Goal: Task Accomplishment & Management: Complete application form

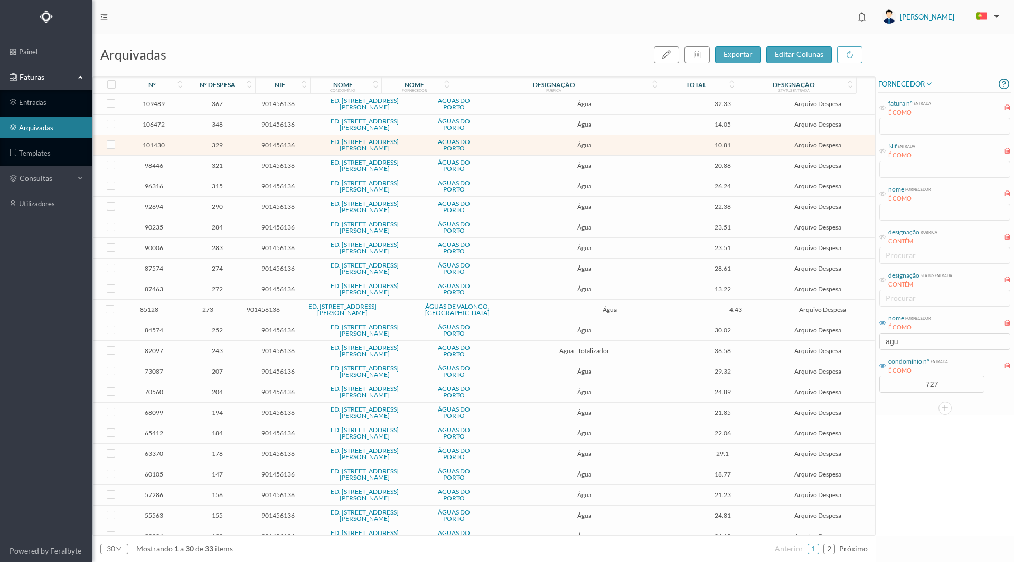
click at [212, 309] on span "273" at bounding box center [208, 310] width 56 height 8
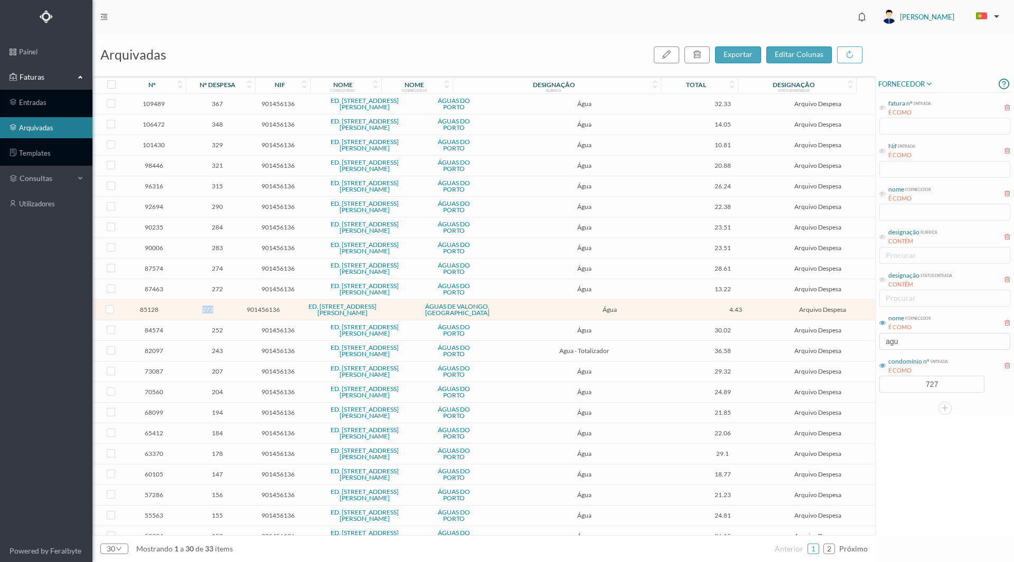
click at [212, 309] on span "273" at bounding box center [208, 310] width 56 height 8
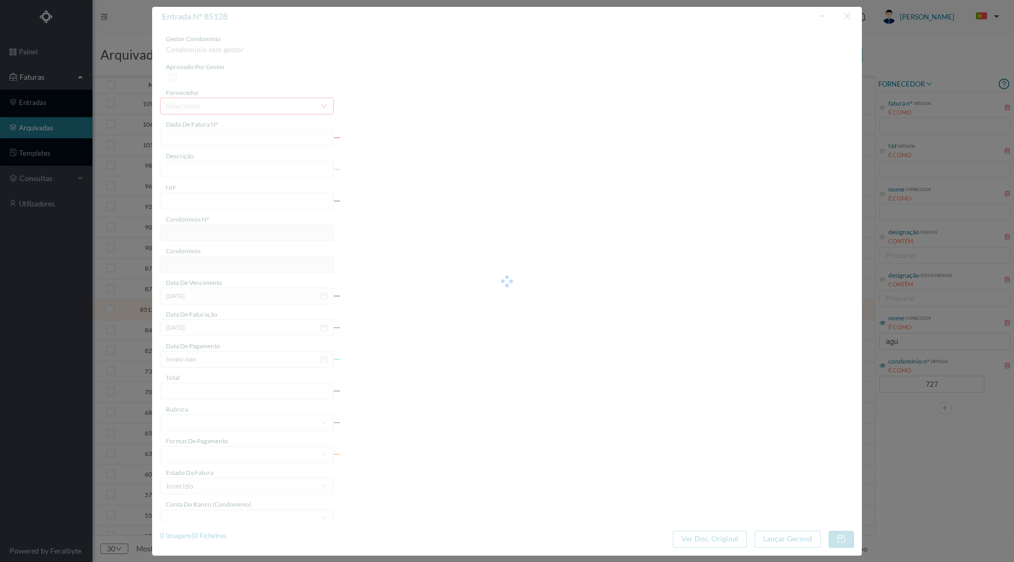
type input "241102701003329"
type input "ÁGUAS NR535 ([DATE] a [DATE])"
type input "901456136"
type input "[DATE]"
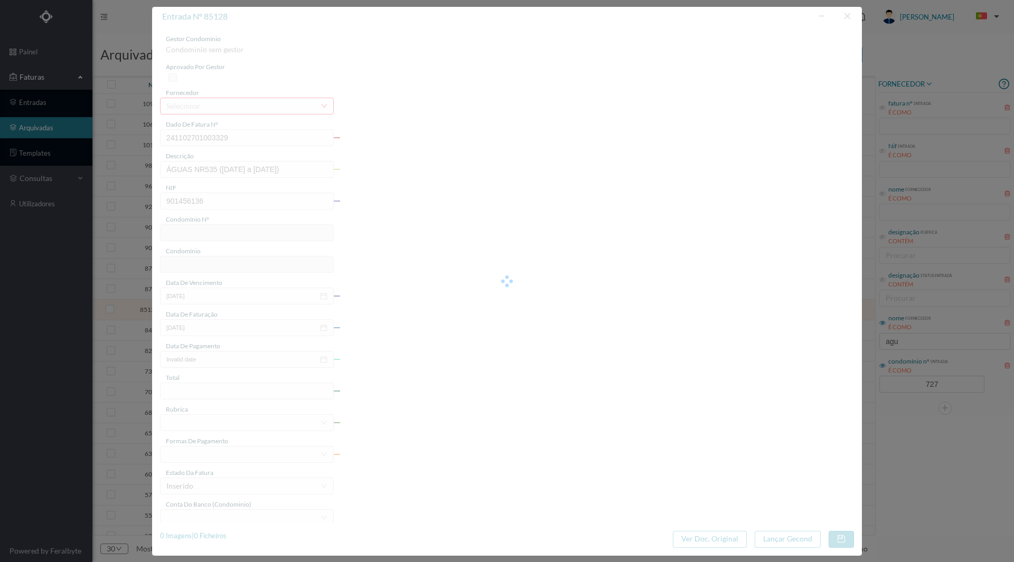
type input "[DATE]"
type input "4.43"
type input "727"
type input "ED. [STREET_ADDRESS][PERSON_NAME]"
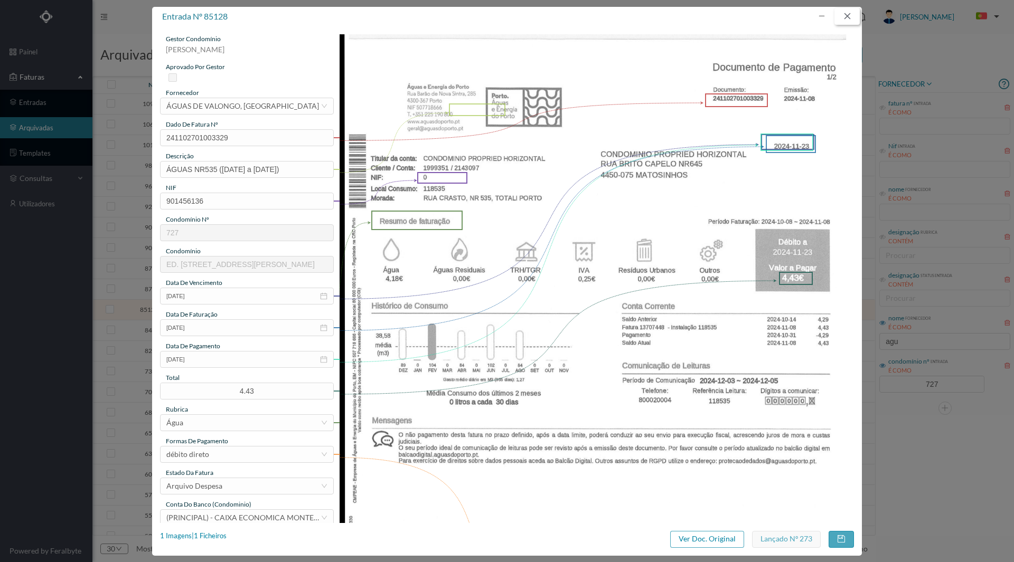
click at [850, 11] on button "button" at bounding box center [846, 16] width 25 height 17
